Goal: Register for event/course

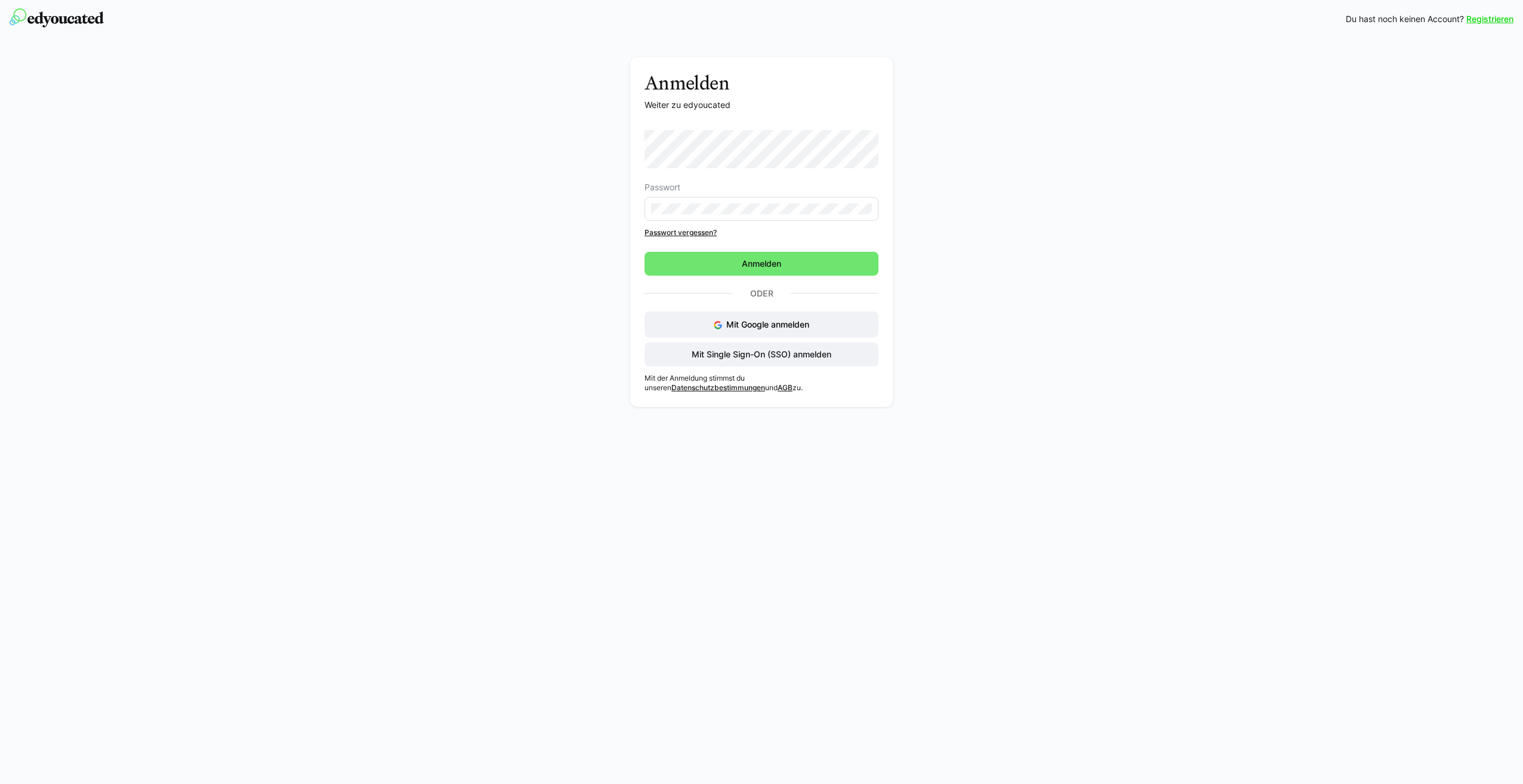
click at [814, 250] on form "Passwort Passwort vergessen? [GEOGRAPHIC_DATA]" at bounding box center [761, 203] width 234 height 146
click at [811, 261] on span "Anmelden" at bounding box center [761, 264] width 234 height 24
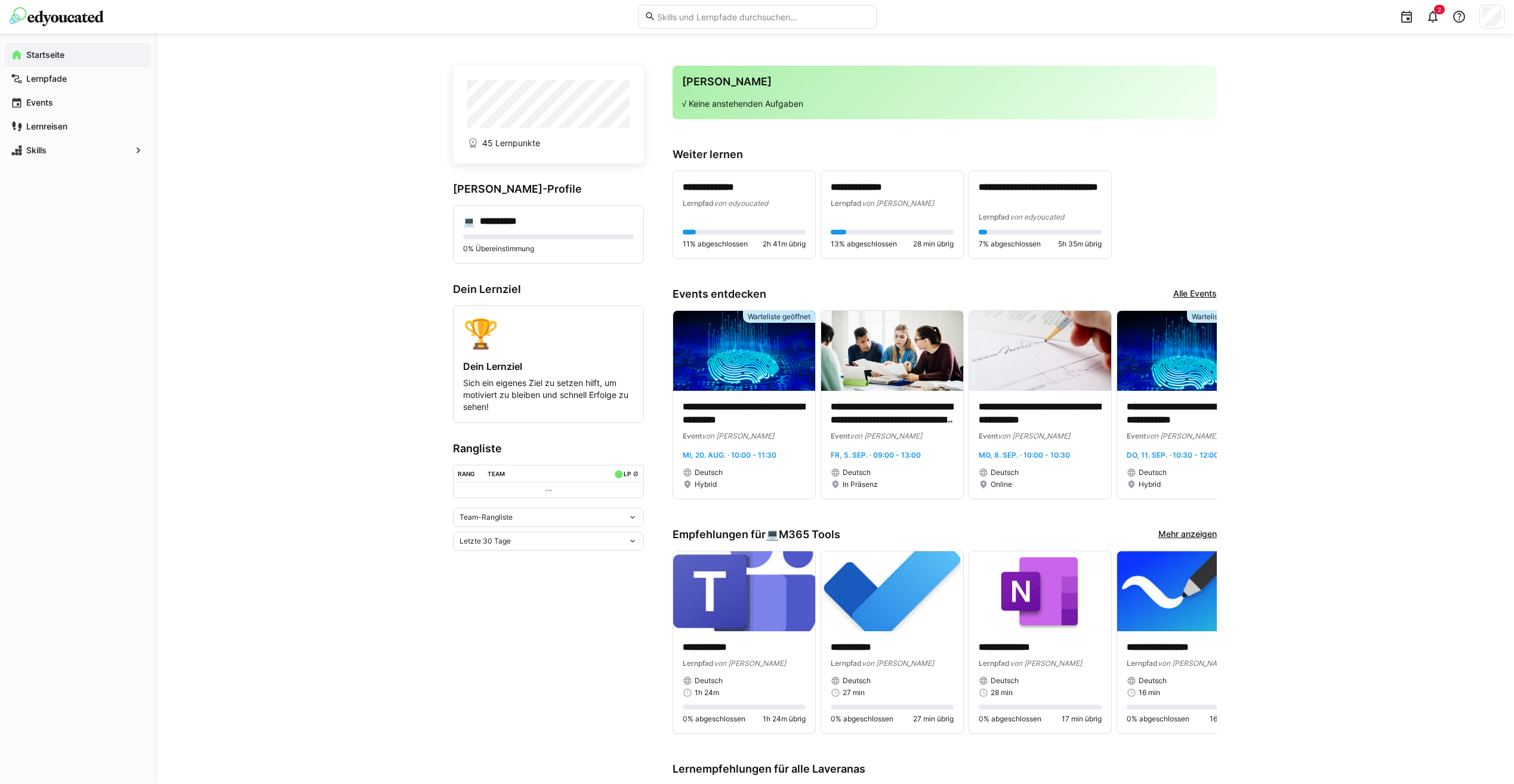
click at [0, 0] on app-navigation-label "Lernpfade" at bounding box center [0, 0] width 0 height 0
click at [0, 0] on app-navigation-label "Events" at bounding box center [0, 0] width 0 height 0
click at [246, 351] on div "**********" at bounding box center [834, 653] width 1359 height 1241
click at [44, 96] on div "Events" at bounding box center [78, 102] width 146 height 24
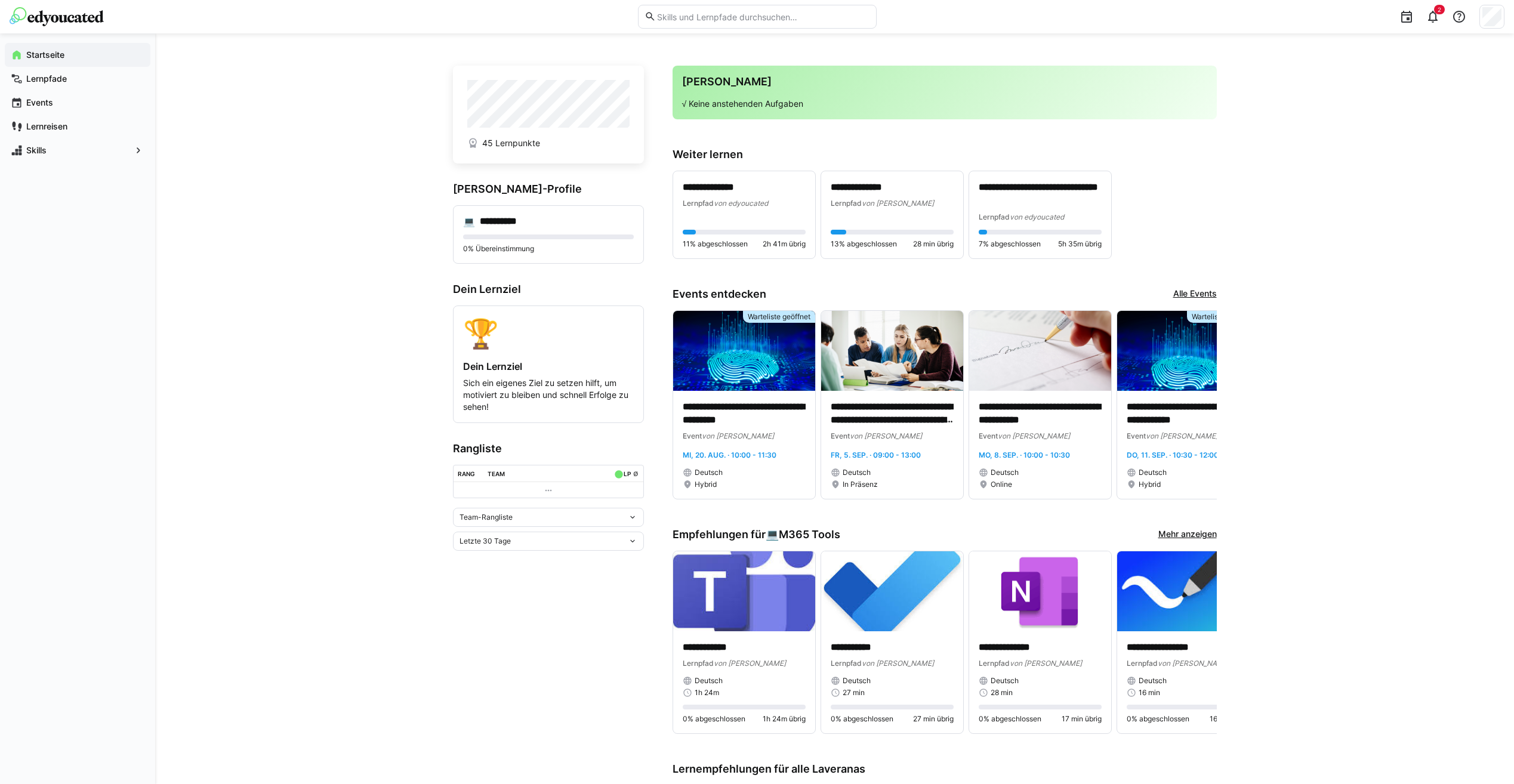
click at [0, 0] on app-navigation-label "Events" at bounding box center [0, 0] width 0 height 0
click at [64, 98] on span "Events" at bounding box center [84, 103] width 120 height 12
click at [0, 0] on app-navigation-label "Lernpfade" at bounding box center [0, 0] width 0 height 0
click at [0, 0] on app-navigation-label "Startseite" at bounding box center [0, 0] width 0 height 0
click at [159, 165] on div "**********" at bounding box center [834, 653] width 1359 height 1241
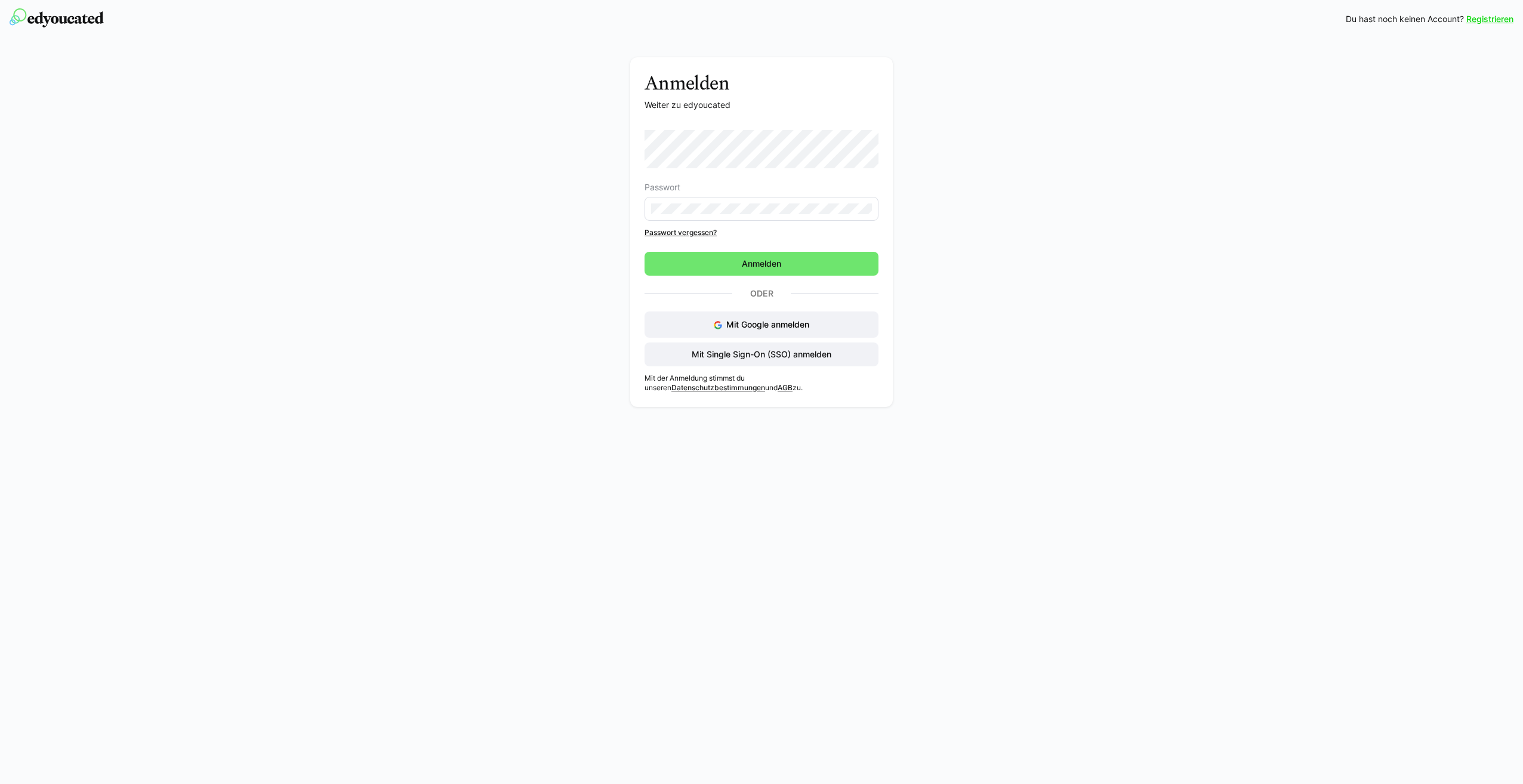
drag, startPoint x: 779, startPoint y: 262, endPoint x: 475, endPoint y: 361, distance: 319.7
click at [779, 262] on span "Anmelden" at bounding box center [761, 264] width 43 height 12
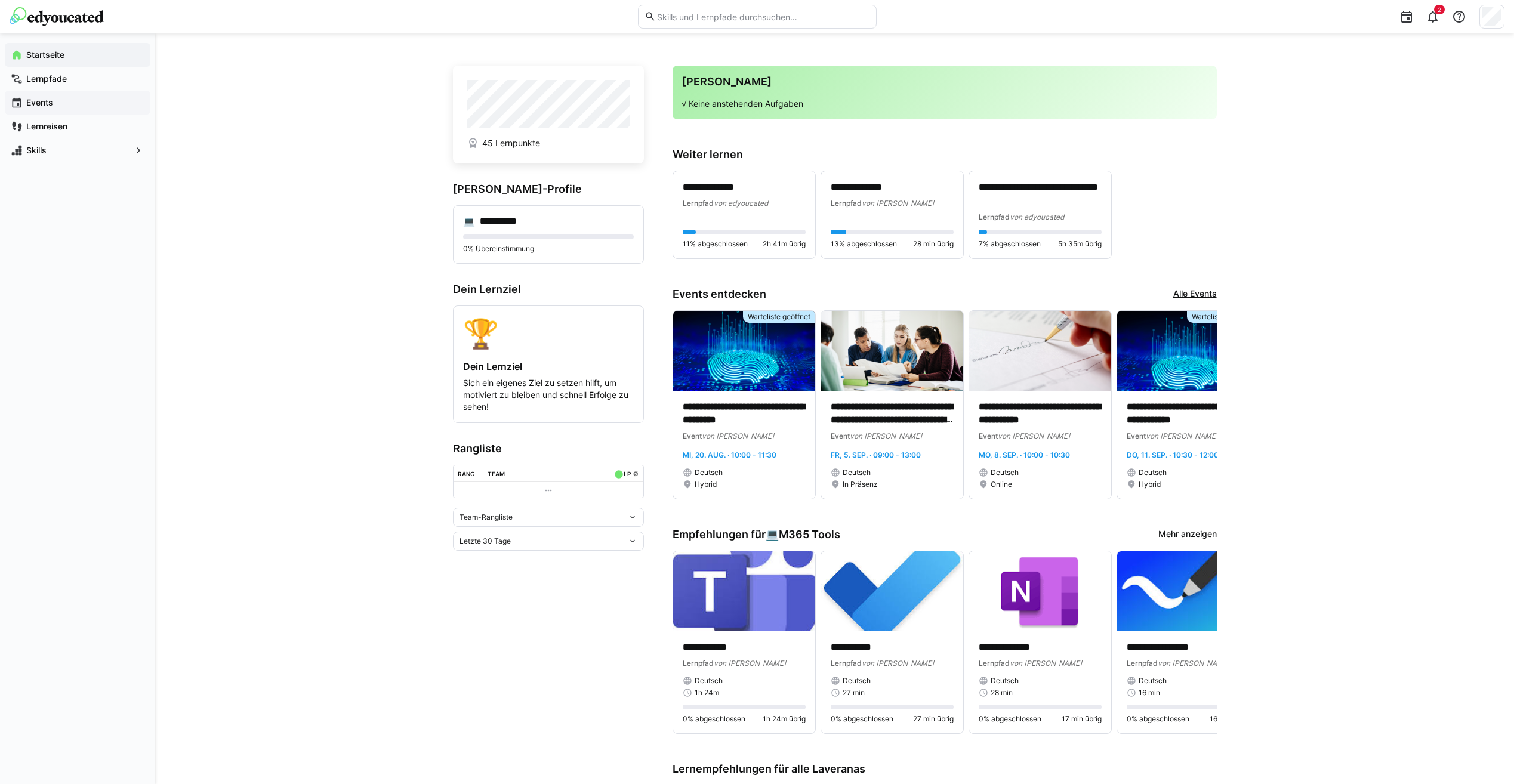
click at [0, 0] on app-navigation-label "Events" at bounding box center [0, 0] width 0 height 0
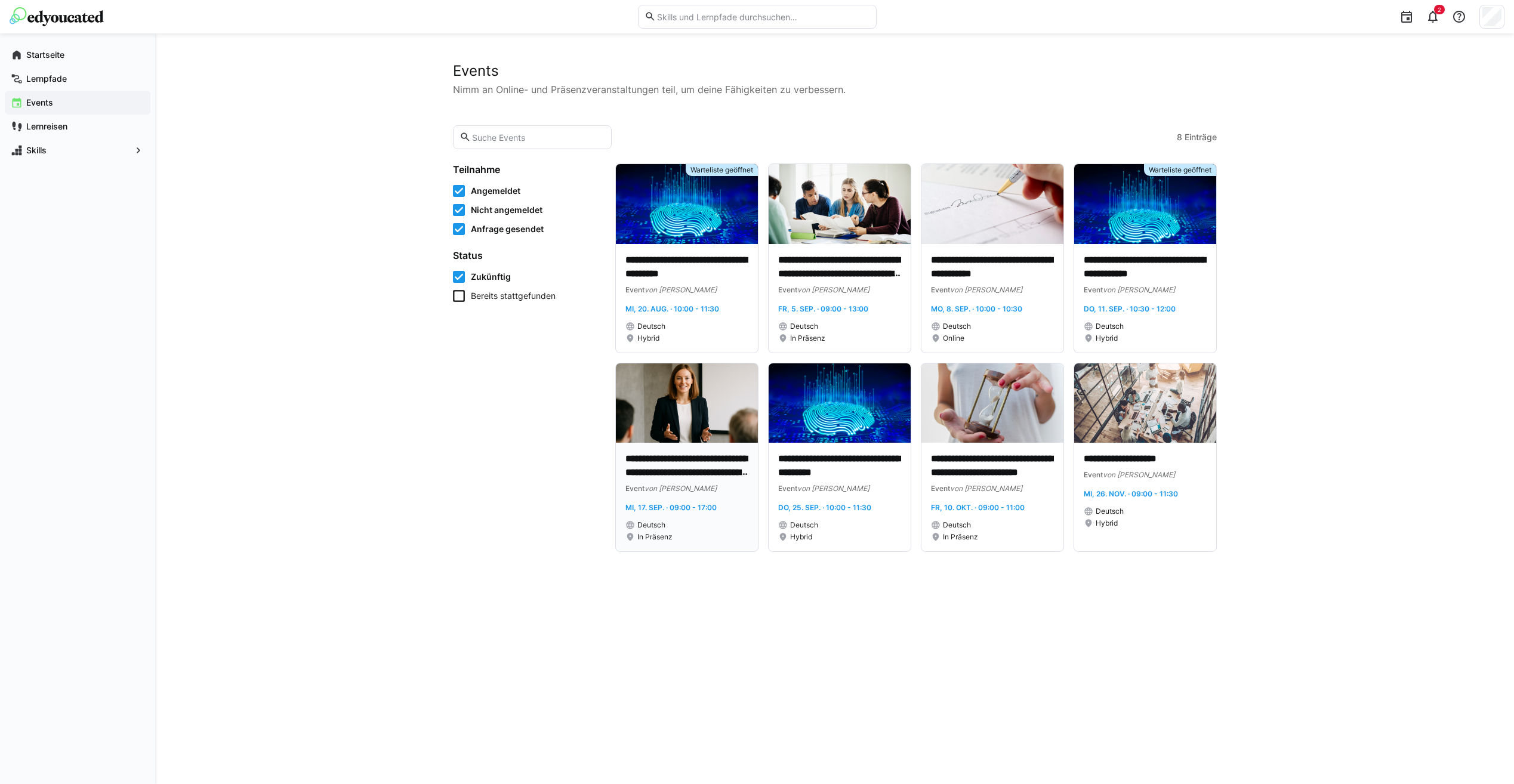
click at [698, 468] on p "**********" at bounding box center [687, 466] width 123 height 27
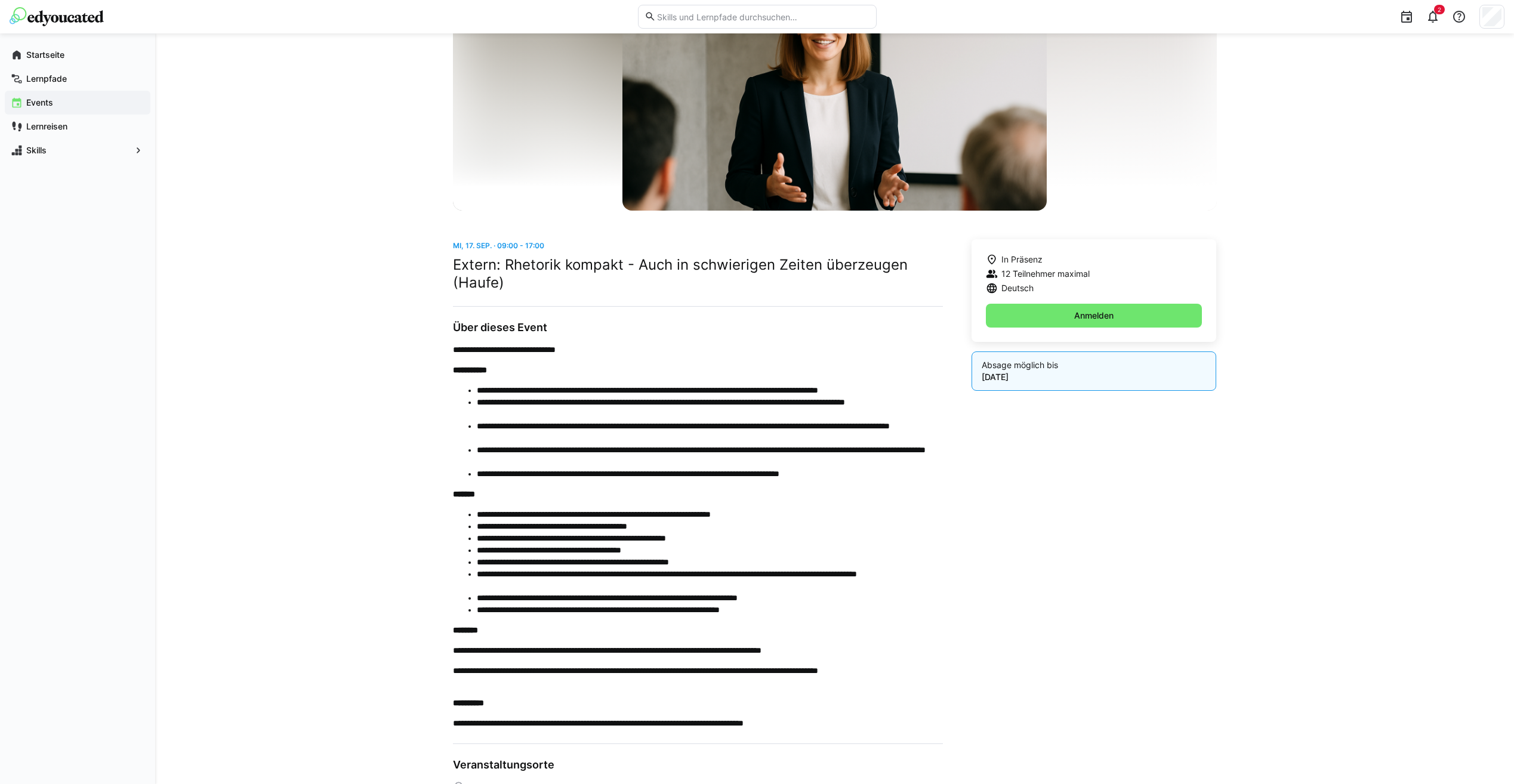
scroll to position [151, 0]
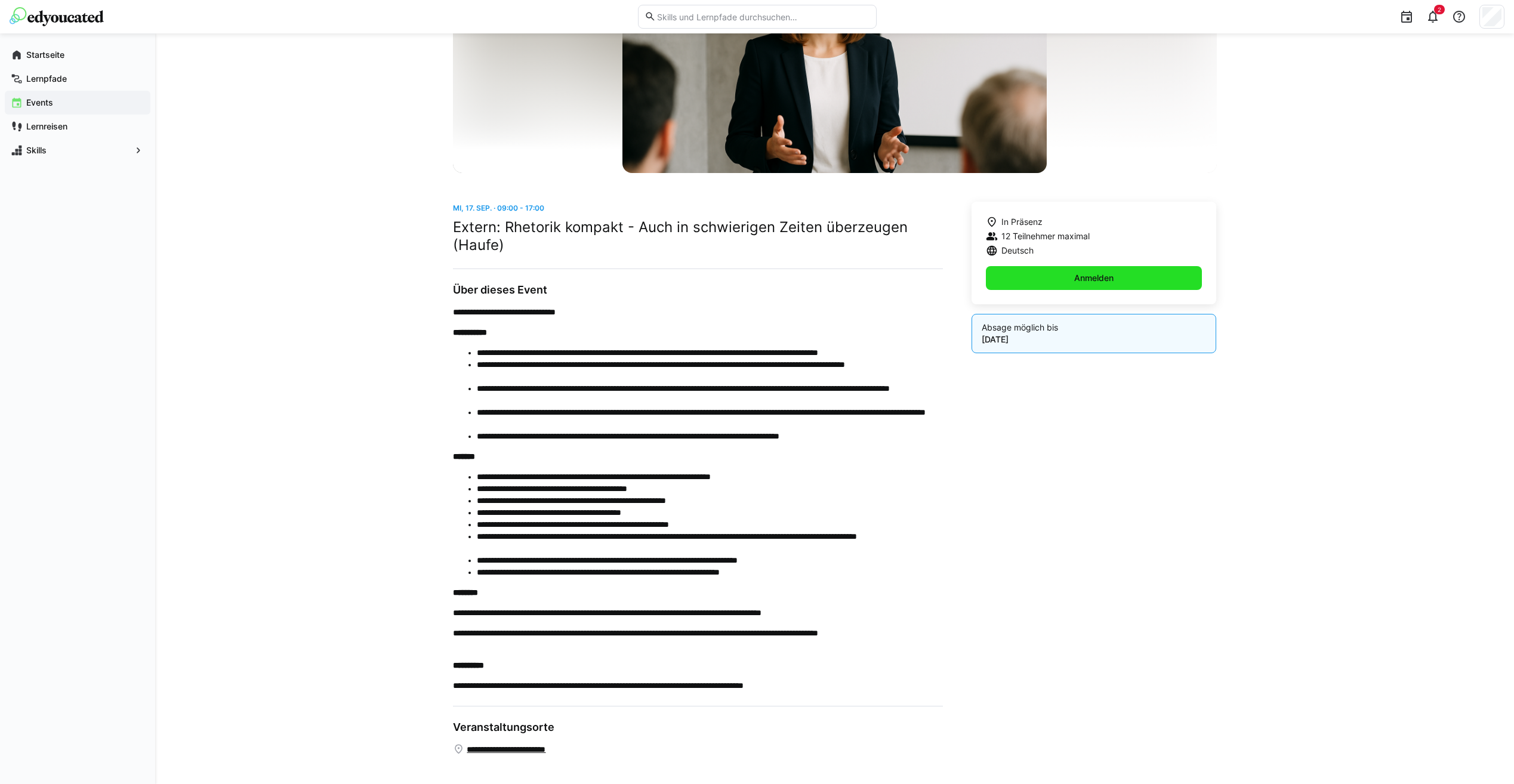
click at [1096, 280] on span "Anmelden" at bounding box center [1094, 278] width 43 height 12
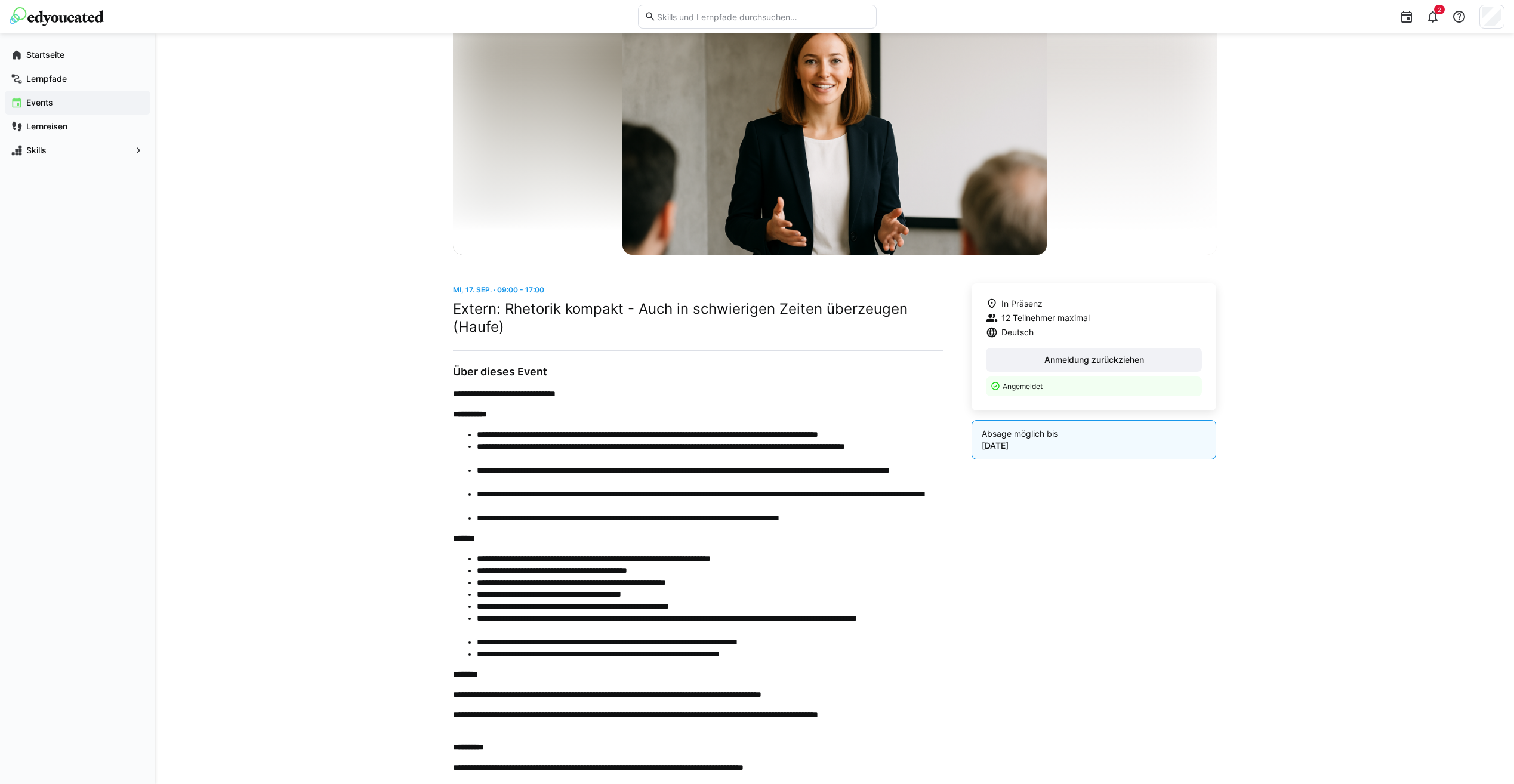
scroll to position [0, 0]
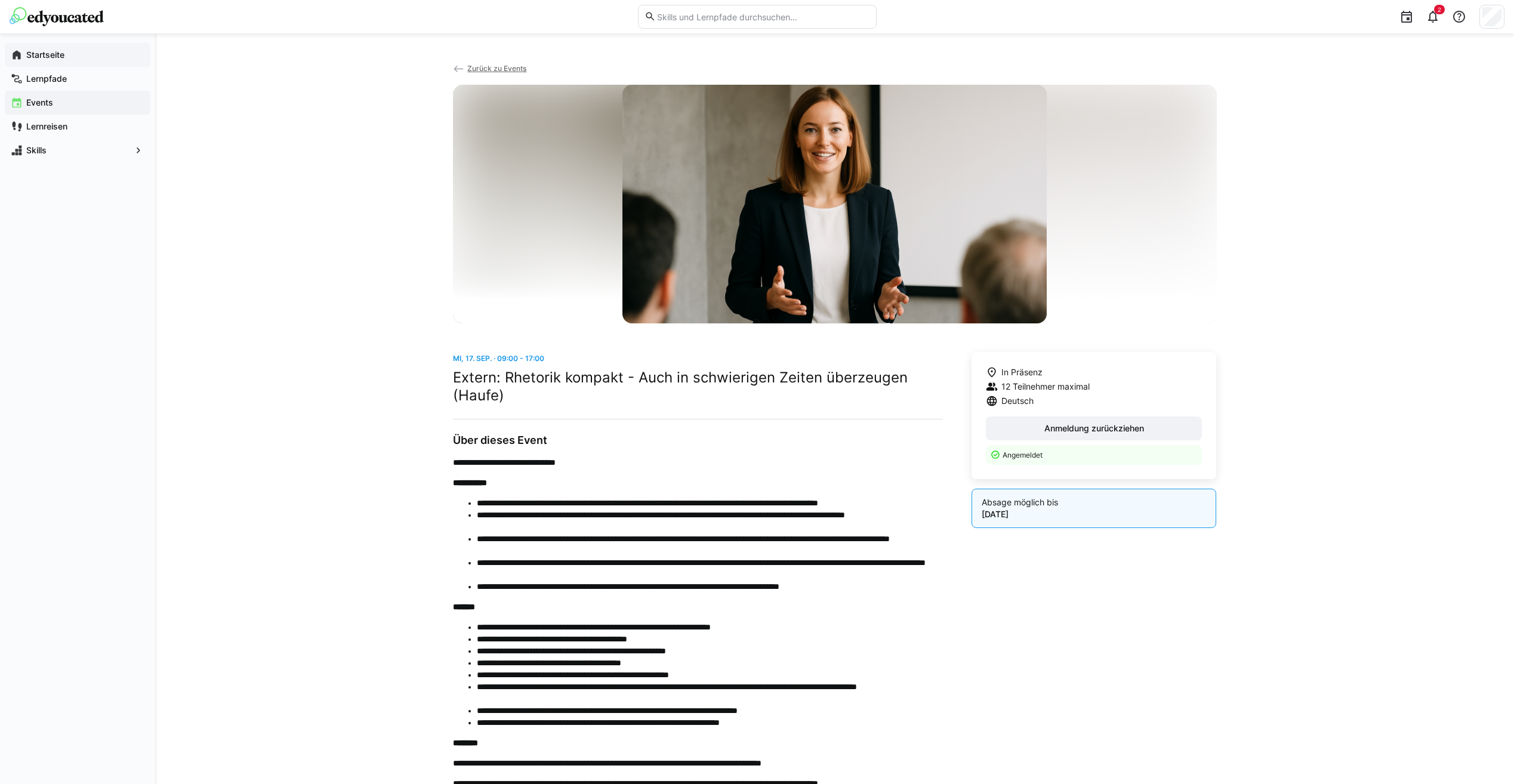
click at [0, 0] on app-navigation-label "Startseite" at bounding box center [0, 0] width 0 height 0
